Goal: Register for event/course

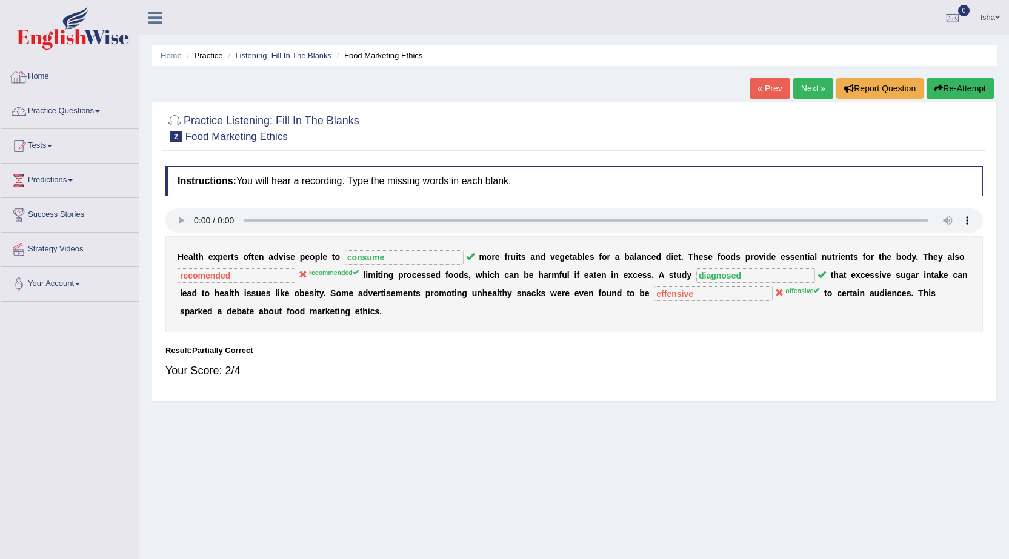
click at [45, 74] on link "Home" at bounding box center [70, 75] width 138 height 30
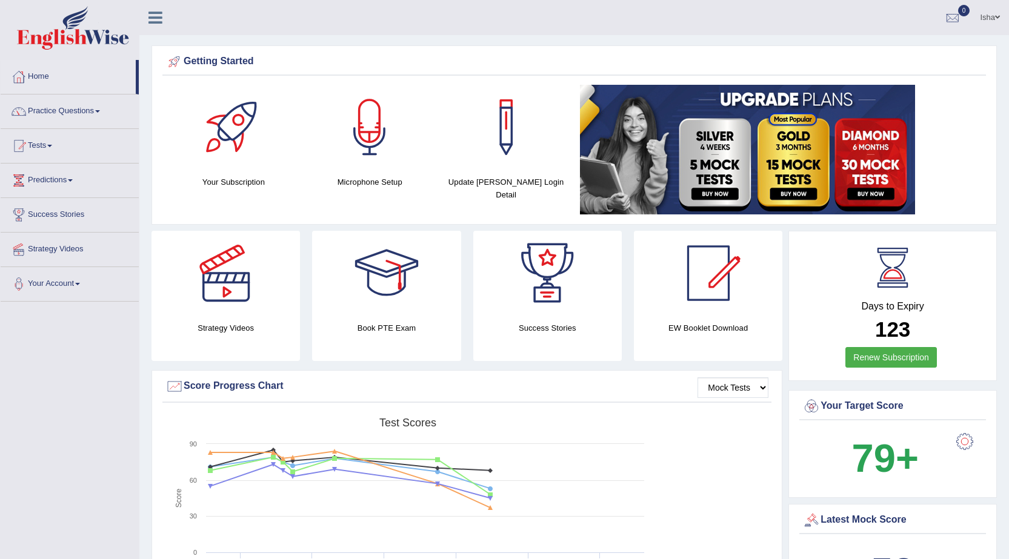
click at [974, 19] on link "Isha" at bounding box center [990, 16] width 38 height 32
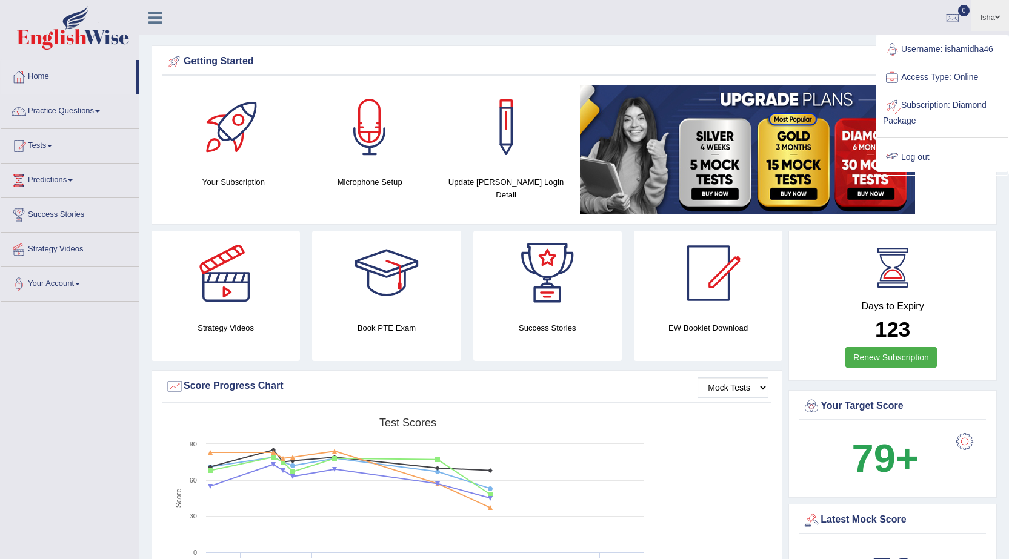
click at [911, 158] on link "Log out" at bounding box center [942, 158] width 131 height 28
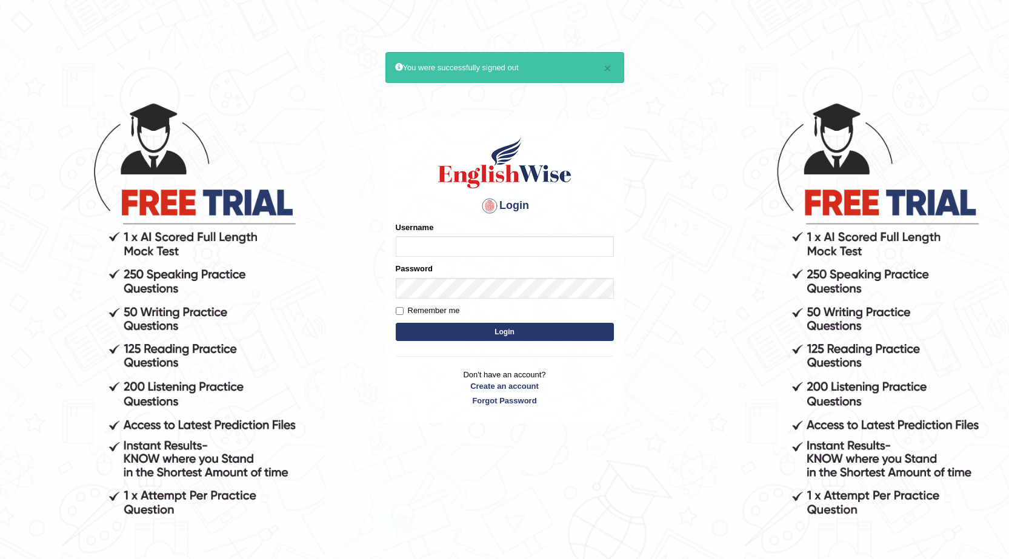
type input "surajshrestha100"
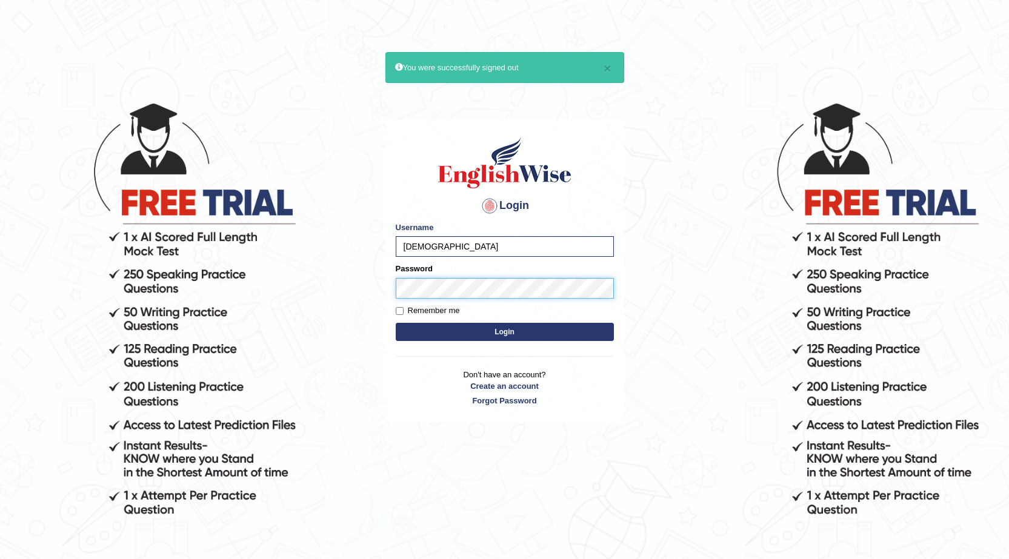
click at [396, 323] on button "Login" at bounding box center [505, 332] width 218 height 18
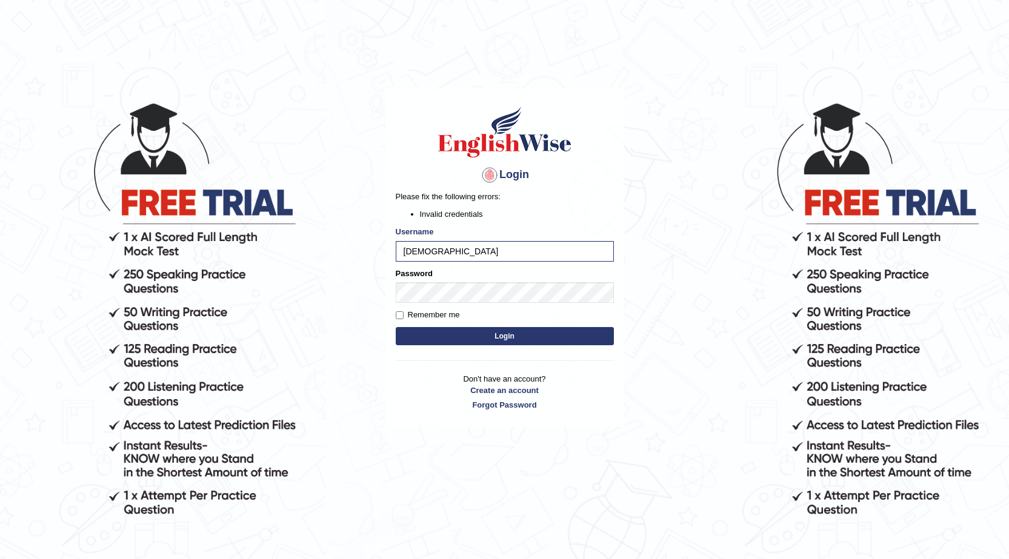
click at [461, 331] on button "Login" at bounding box center [505, 336] width 218 height 18
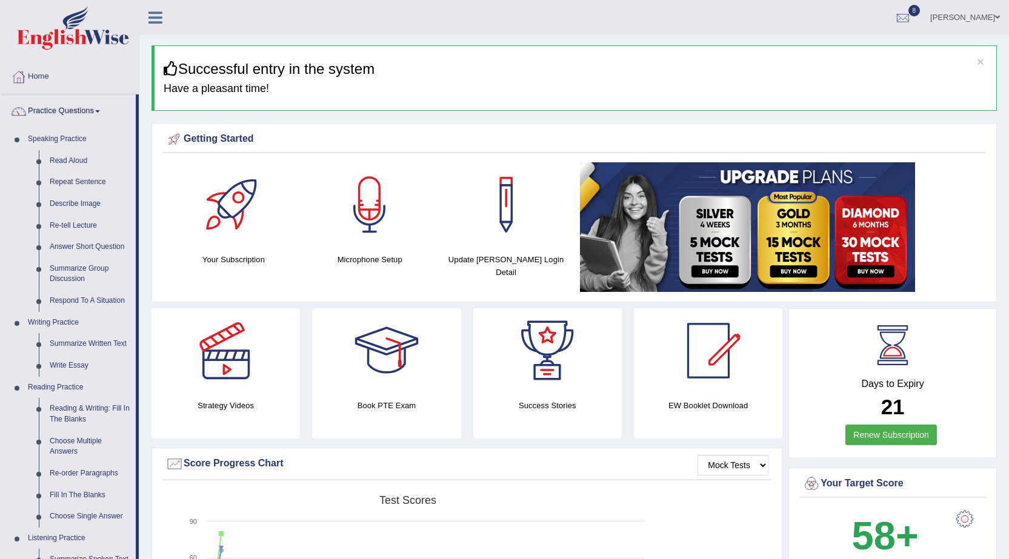
click at [42, 75] on link "Home" at bounding box center [70, 75] width 138 height 30
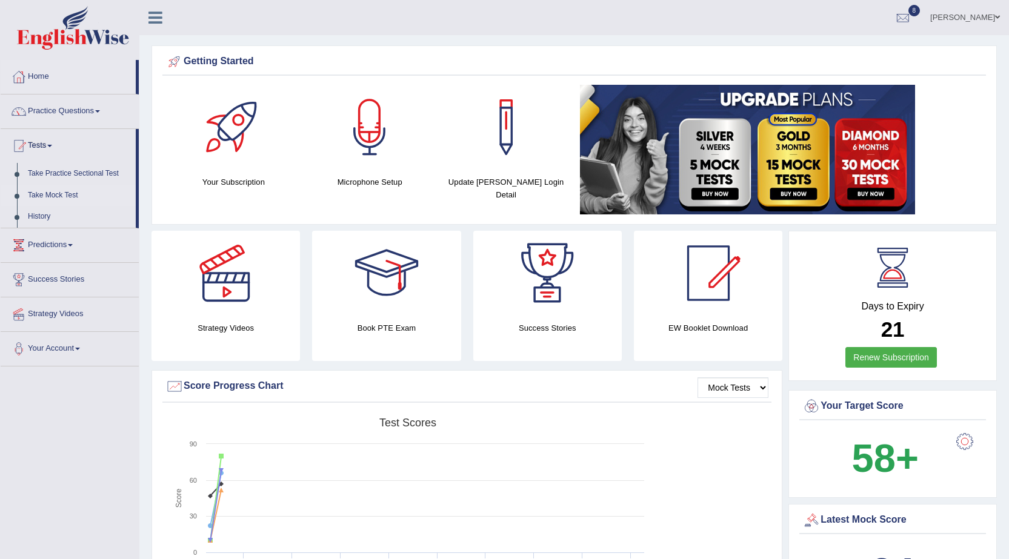
click at [64, 190] on link "Take Mock Test" at bounding box center [78, 196] width 113 height 22
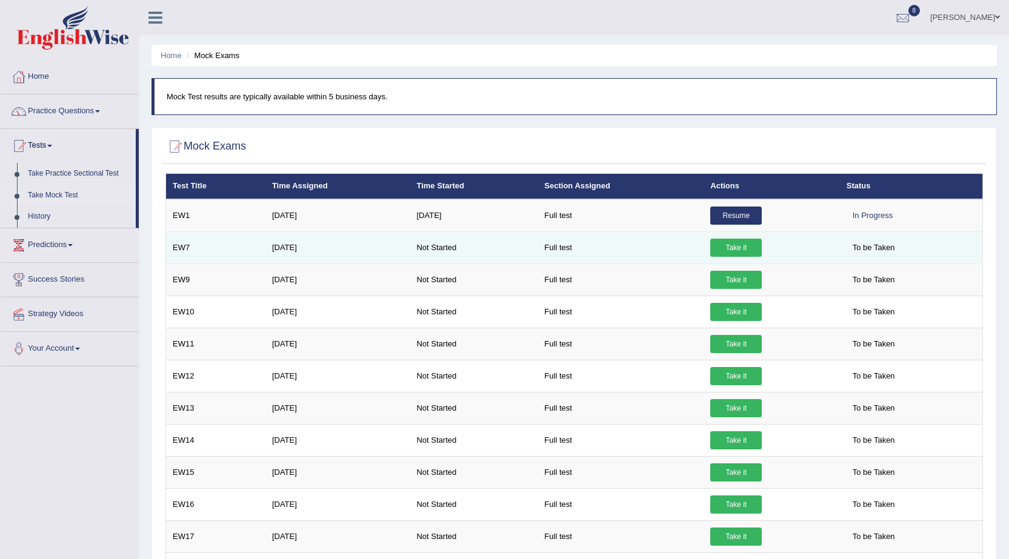
click at [736, 249] on link "Take it" at bounding box center [736, 248] width 52 height 18
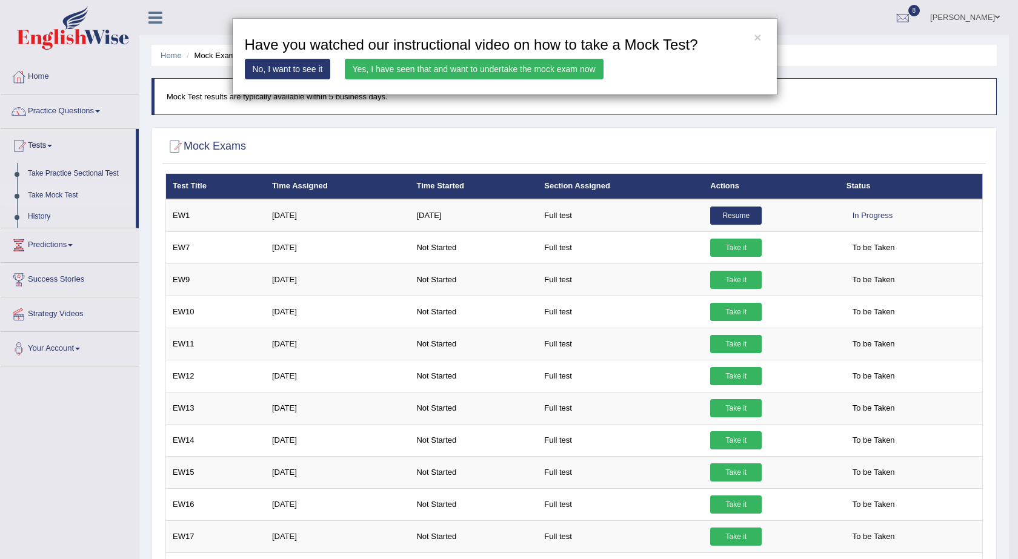
click at [408, 62] on link "Yes, I have seen that and want to undertake the mock exam now" at bounding box center [474, 69] width 259 height 21
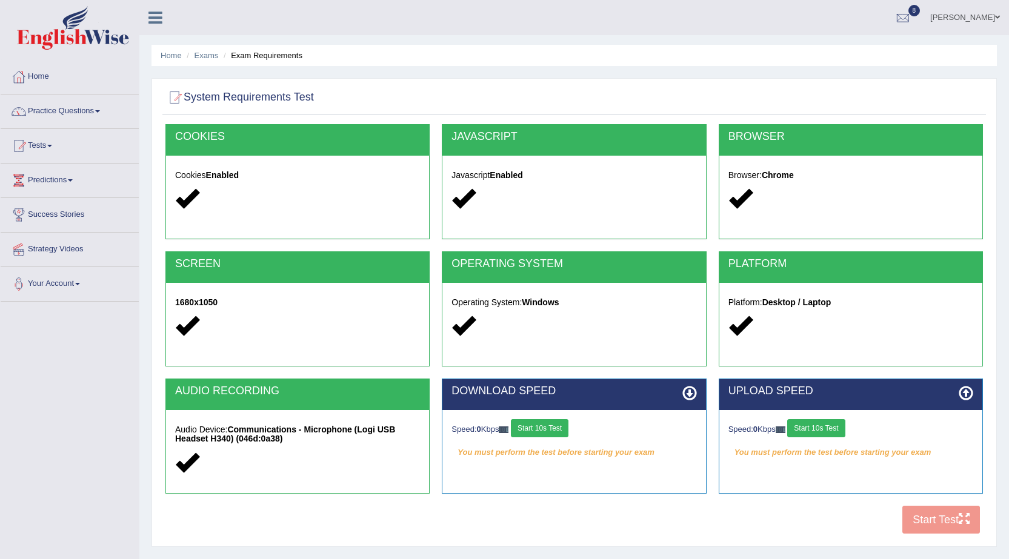
click at [554, 428] on button "Start 10s Test" at bounding box center [540, 428] width 58 height 18
click at [805, 429] on button "Start 10s Test" at bounding box center [816, 428] width 58 height 18
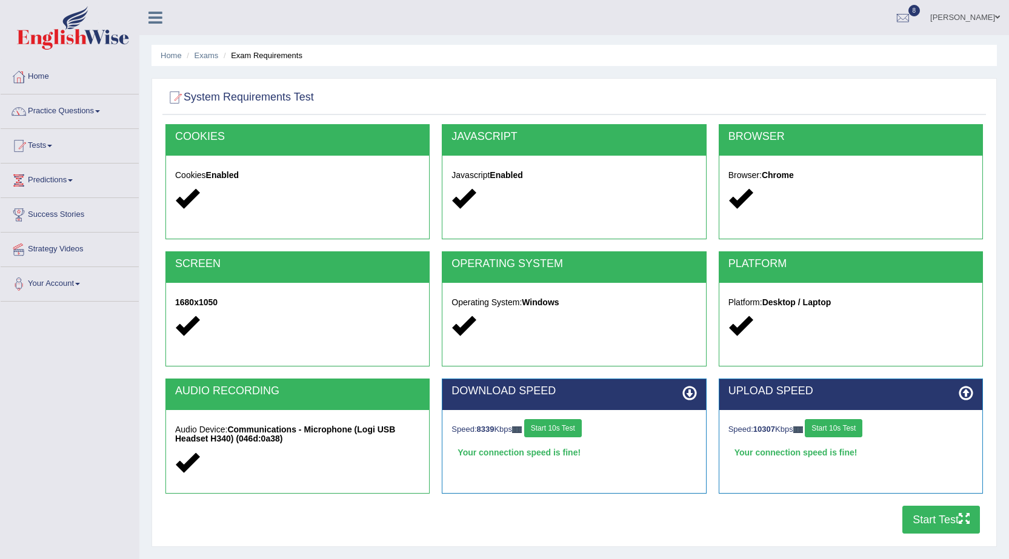
click at [931, 515] on button "Start Test" at bounding box center [941, 520] width 78 height 28
